Goal: Transaction & Acquisition: Purchase product/service

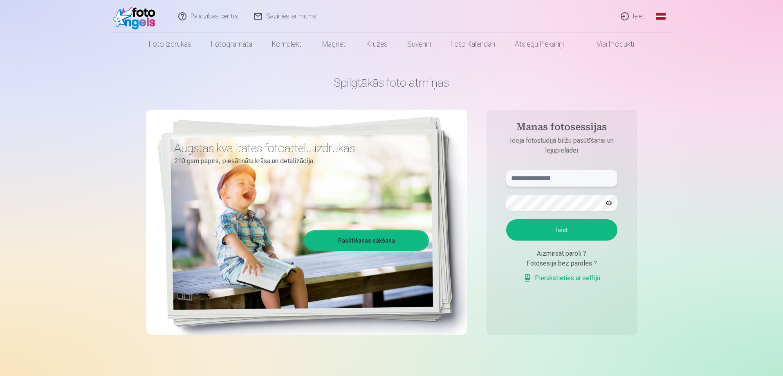
click at [559, 175] on input "text" at bounding box center [561, 178] width 111 height 16
click at [537, 178] on input "***" at bounding box center [561, 178] width 111 height 16
type input "**********"
click at [561, 232] on button "Ieiet" at bounding box center [561, 229] width 111 height 21
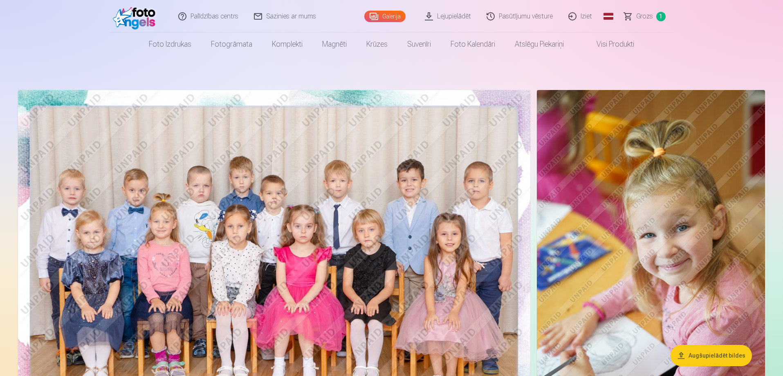
click at [678, 50] on nav "Foto izdrukas Augstas kvalitātes fotoattēlu izdrukas 210 gsm papīrs, piesātināt…" at bounding box center [391, 44] width 783 height 23
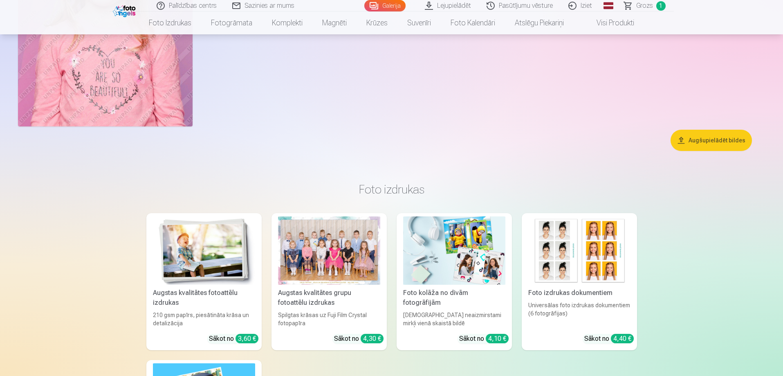
scroll to position [6702, 0]
click at [709, 140] on button "Augšupielādēt bildes" at bounding box center [710, 140] width 81 height 21
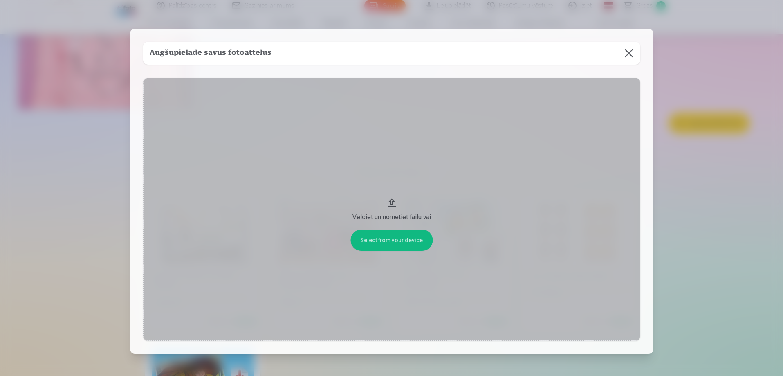
scroll to position [6720, 0]
click at [632, 56] on button at bounding box center [629, 53] width 23 height 23
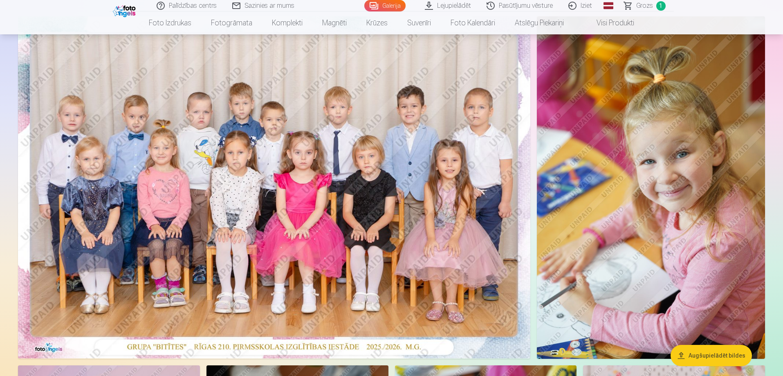
scroll to position [0, 0]
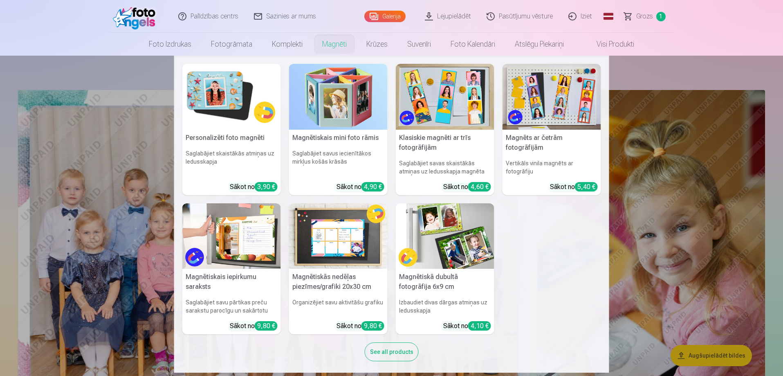
click at [340, 47] on link "Magnēti" at bounding box center [334, 44] width 44 height 23
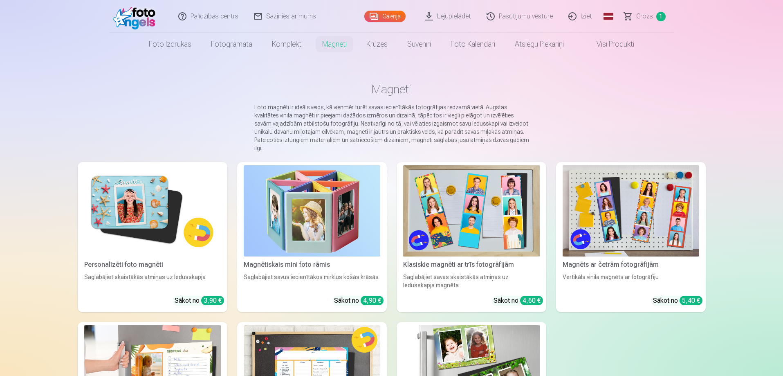
click at [162, 216] on img at bounding box center [152, 210] width 137 height 91
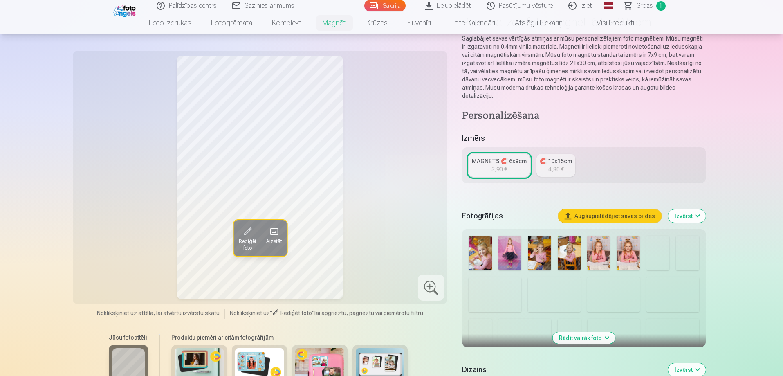
scroll to position [82, 0]
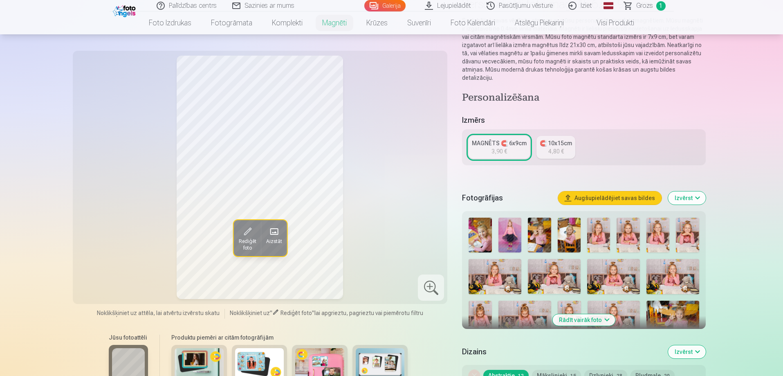
click at [483, 231] on img at bounding box center [479, 234] width 23 height 35
click at [539, 226] on img at bounding box center [539, 234] width 23 height 35
click at [563, 224] on img at bounding box center [568, 234] width 23 height 35
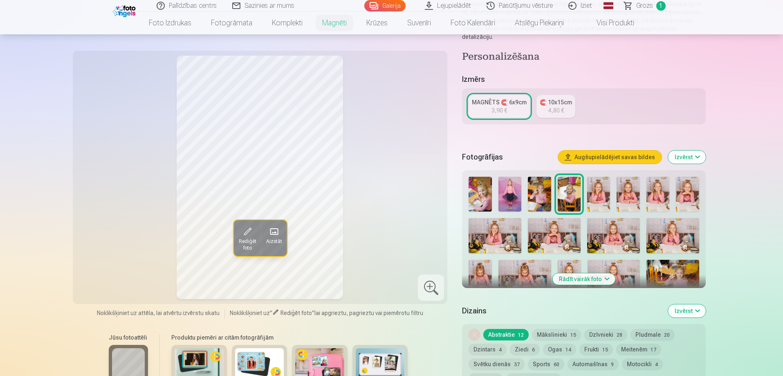
scroll to position [163, 0]
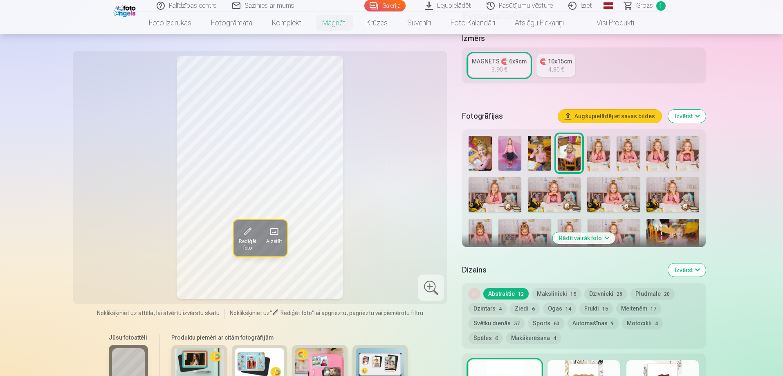
click at [687, 111] on button "Izvērst" at bounding box center [687, 116] width 38 height 13
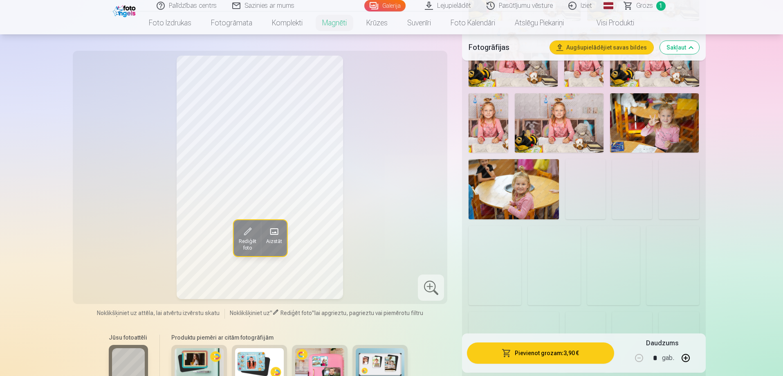
scroll to position [490, 0]
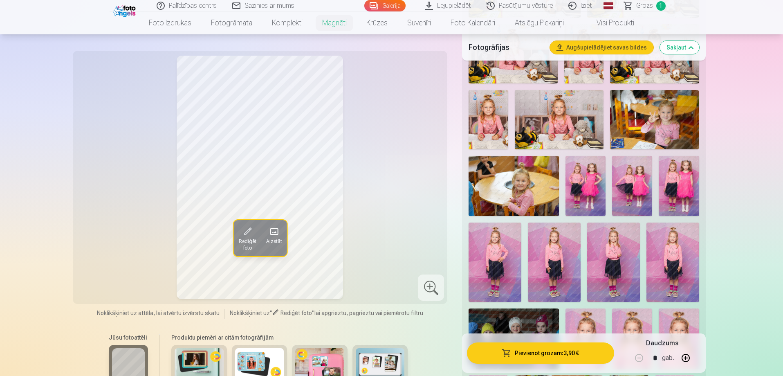
click at [686, 245] on img at bounding box center [672, 261] width 53 height 79
click at [498, 255] on img at bounding box center [494, 261] width 53 height 79
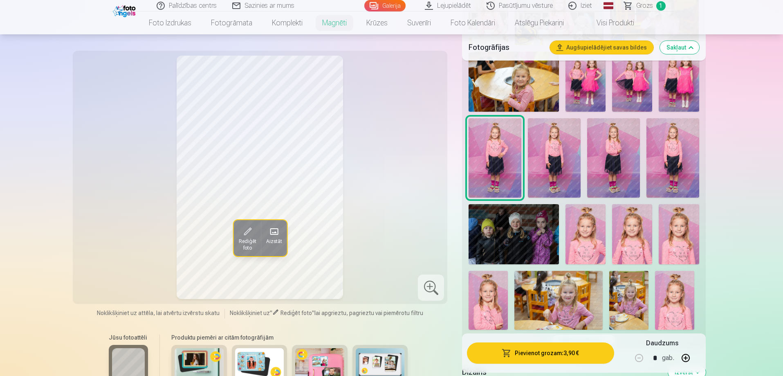
scroll to position [613, 0]
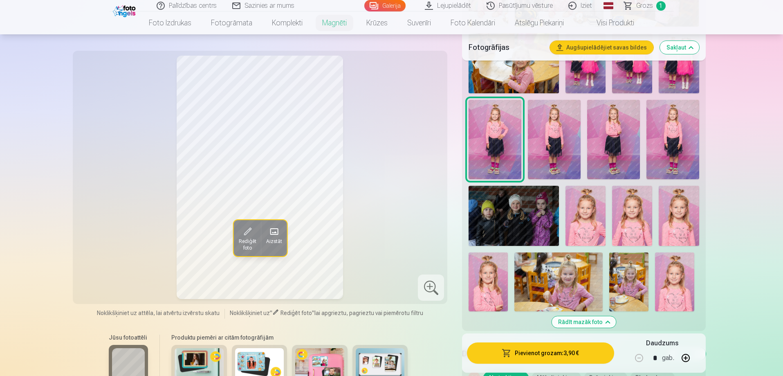
click at [677, 217] on img at bounding box center [678, 216] width 40 height 60
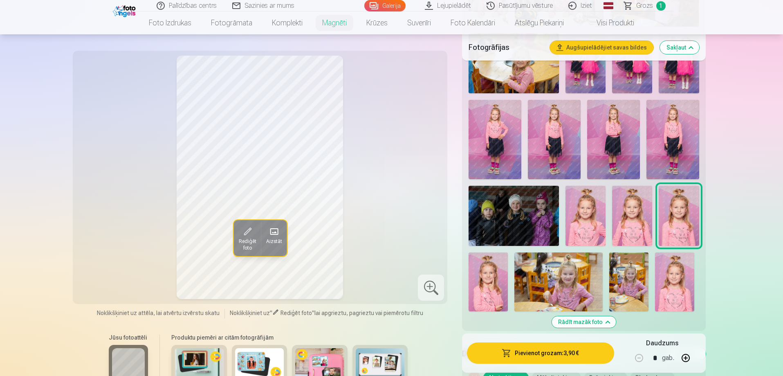
click at [673, 279] on img at bounding box center [674, 281] width 39 height 59
click at [613, 277] on img at bounding box center [628, 281] width 39 height 59
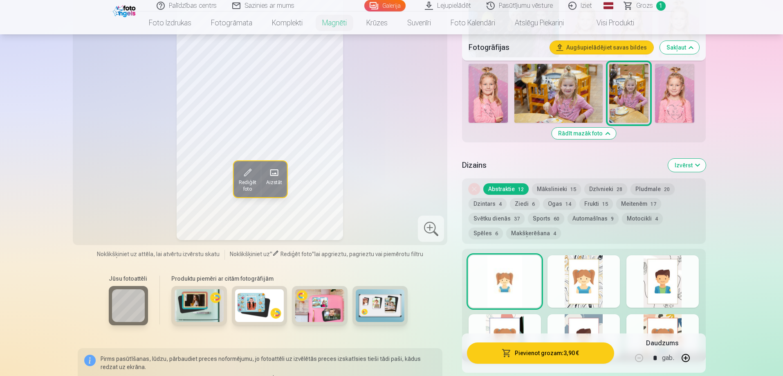
scroll to position [817, 0]
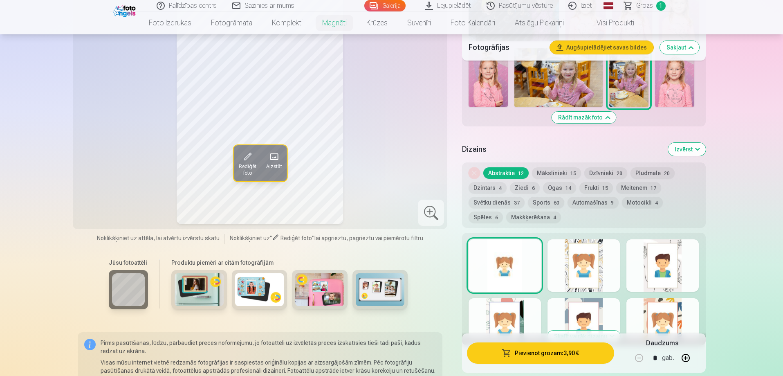
click at [557, 167] on button "Mākslinieki 15" at bounding box center [556, 172] width 49 height 11
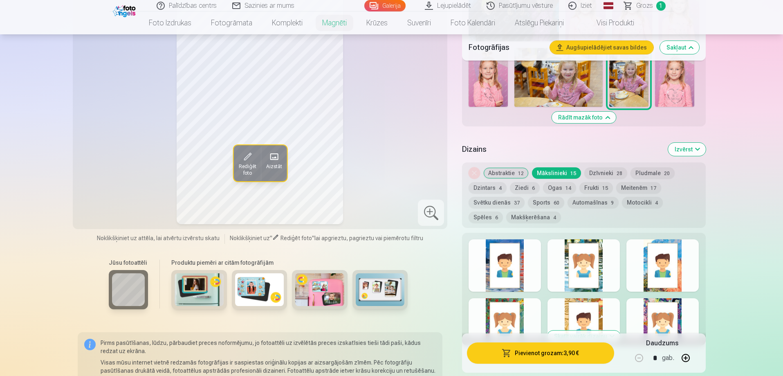
click at [604, 167] on button "Dzīvnieki 28" at bounding box center [605, 172] width 43 height 11
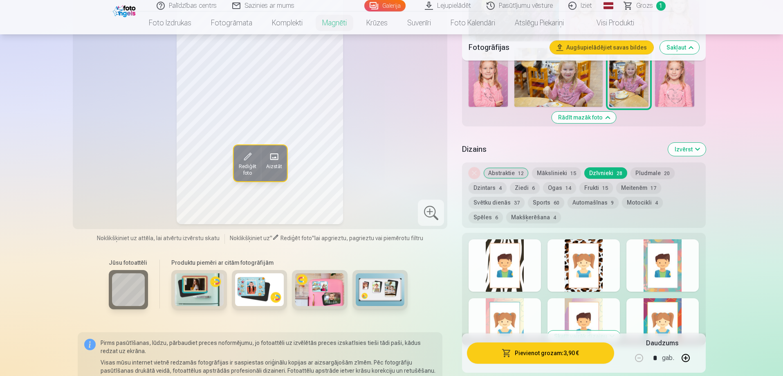
click at [647, 167] on button "Pludmale 20" at bounding box center [652, 172] width 44 height 11
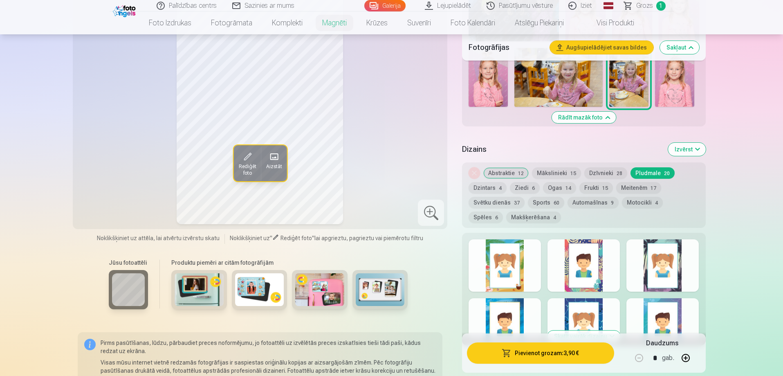
click at [641, 182] on button "Meitenēm 17" at bounding box center [638, 187] width 45 height 11
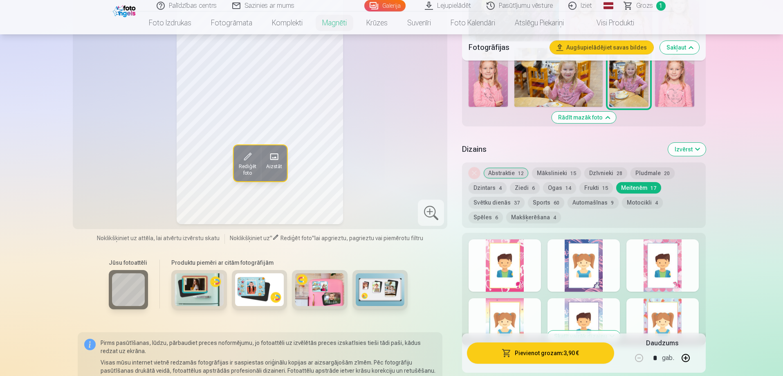
click at [519, 170] on span "12" at bounding box center [521, 173] width 6 height 6
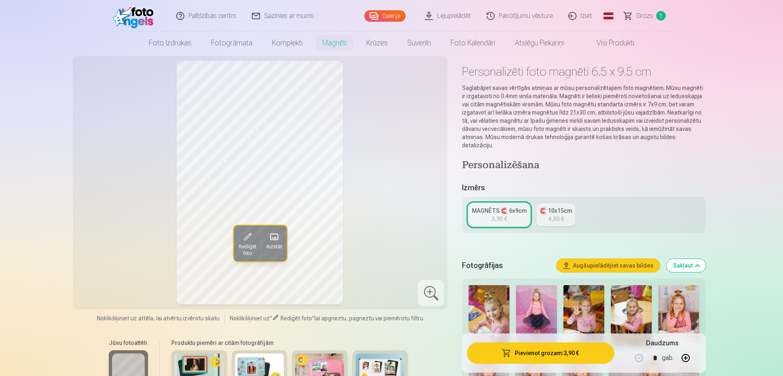
scroll to position [0, 0]
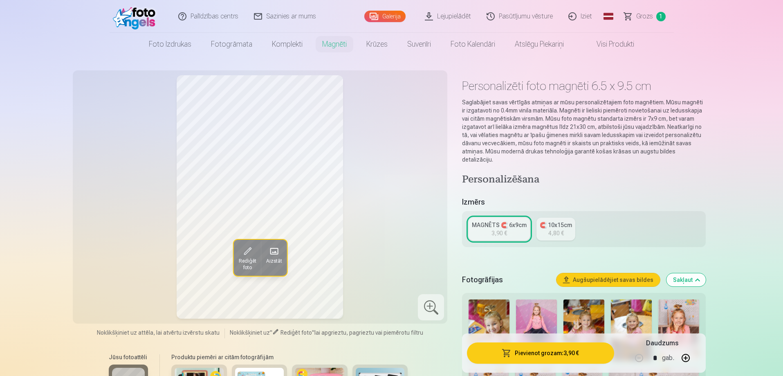
click at [642, 18] on span "Grozs" at bounding box center [644, 16] width 17 height 10
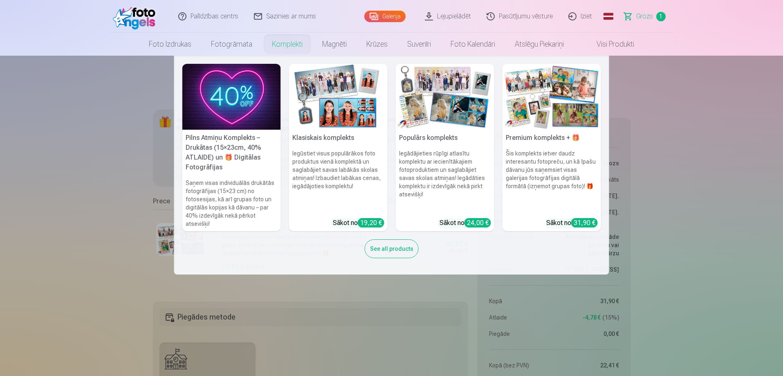
click at [278, 46] on link "Komplekti" at bounding box center [287, 44] width 50 height 23
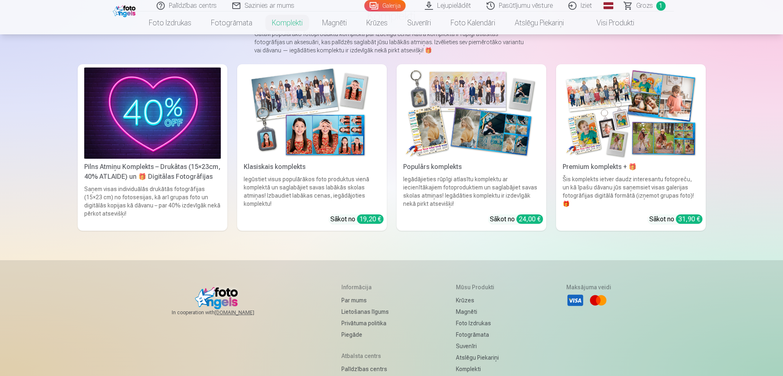
scroll to position [123, 0]
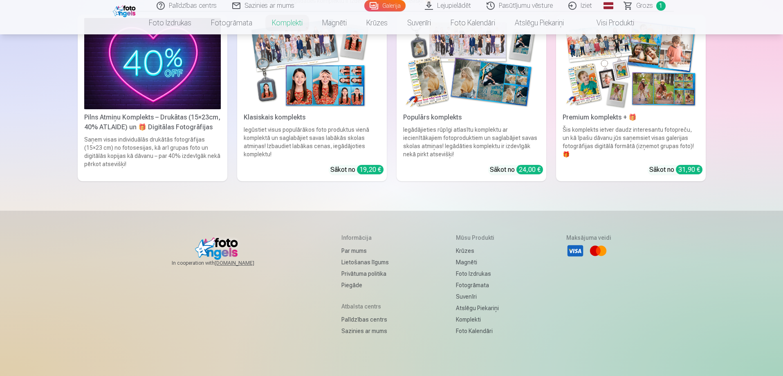
click at [619, 127] on div "Šis komplekts ietver daudz interesantu fotopreču, un kā īpašu dāvanu jūs saņems…" at bounding box center [630, 141] width 143 height 33
